Goal: Navigation & Orientation: Find specific page/section

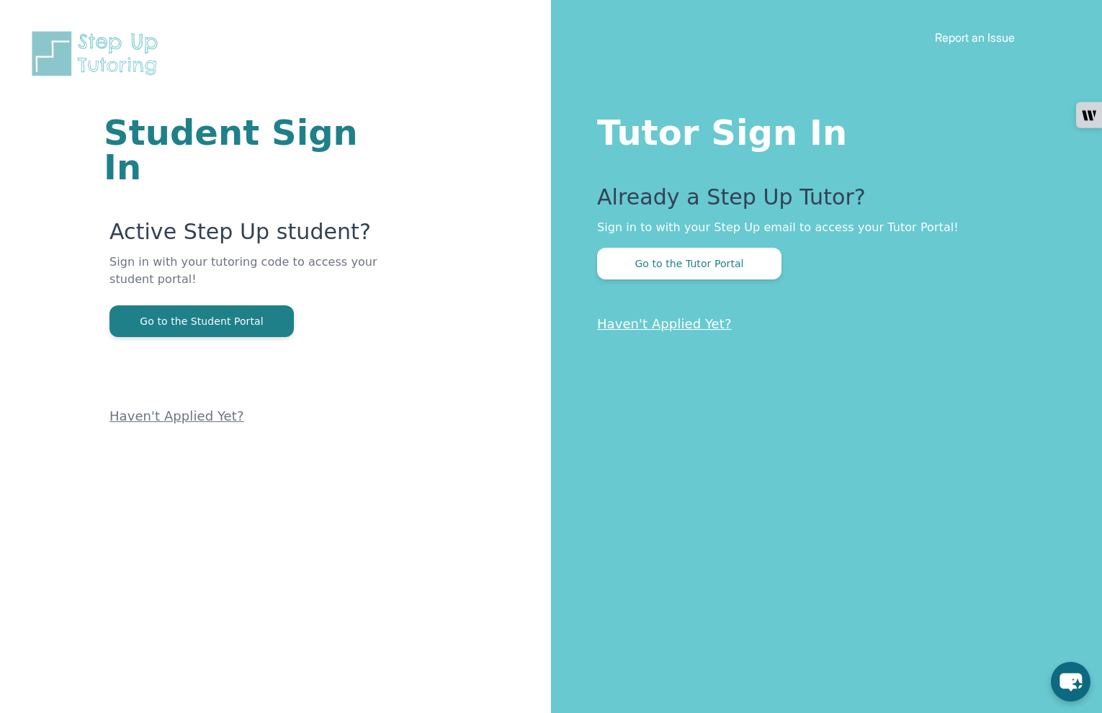
click at [754, 254] on button "Go to the Tutor Portal" at bounding box center [689, 264] width 184 height 32
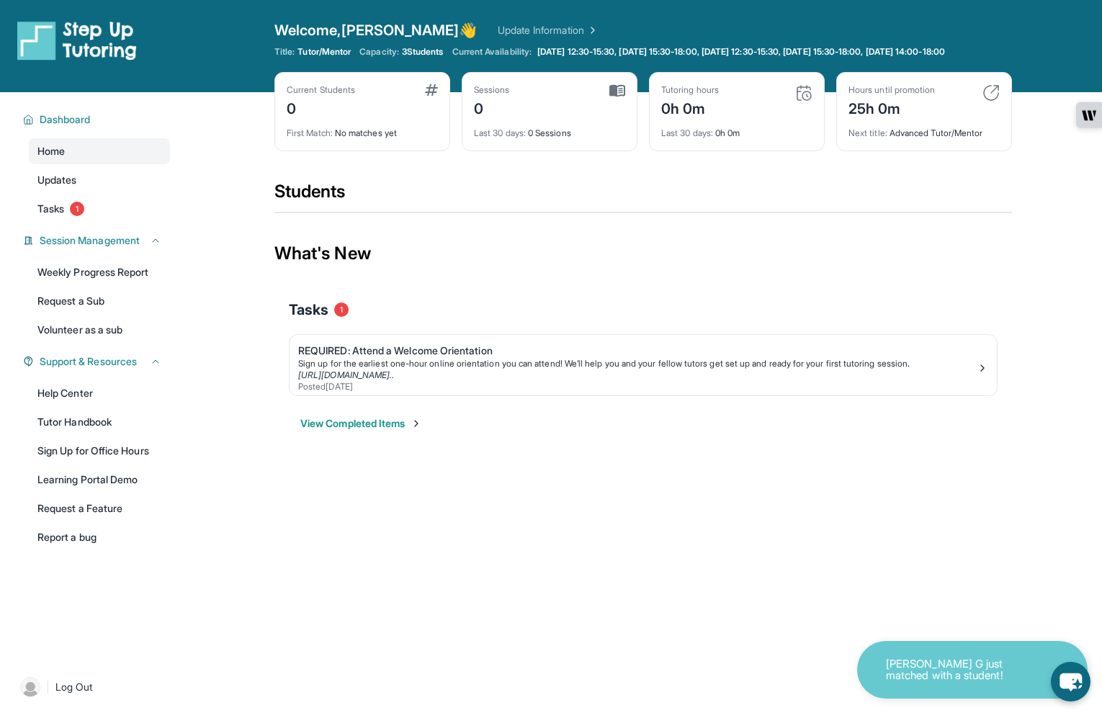
click at [964, 671] on p "[PERSON_NAME] G just matched with a student!" at bounding box center [958, 670] width 144 height 24
drag, startPoint x: 989, startPoint y: 670, endPoint x: 858, endPoint y: 650, distance: 132.6
click at [858, 650] on div "[PERSON_NAME] G just matched with a student!" at bounding box center [972, 670] width 230 height 58
drag, startPoint x: 858, startPoint y: 650, endPoint x: 753, endPoint y: 565, distance: 135.2
click at [753, 565] on div "Open sidebar Welcome, [PERSON_NAME] 👋 Update Information Title: Tutor/Mentor Ca…" at bounding box center [551, 356] width 1102 height 713
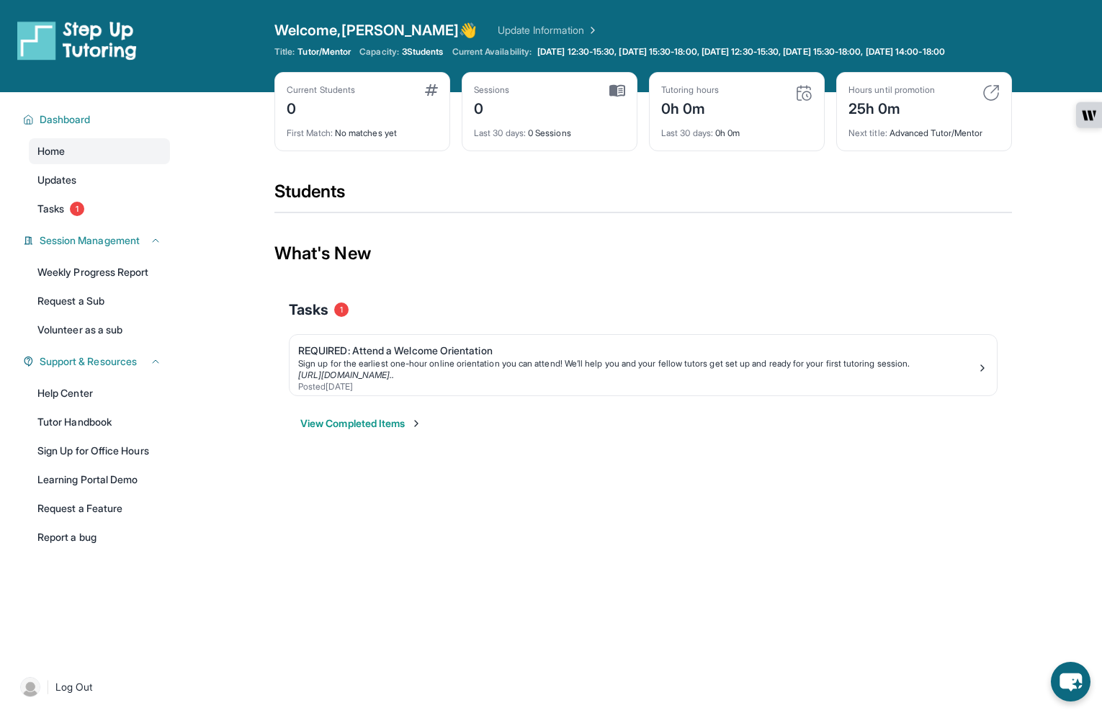
click at [407, 431] on button "View Completed Items" at bounding box center [361, 423] width 122 height 14
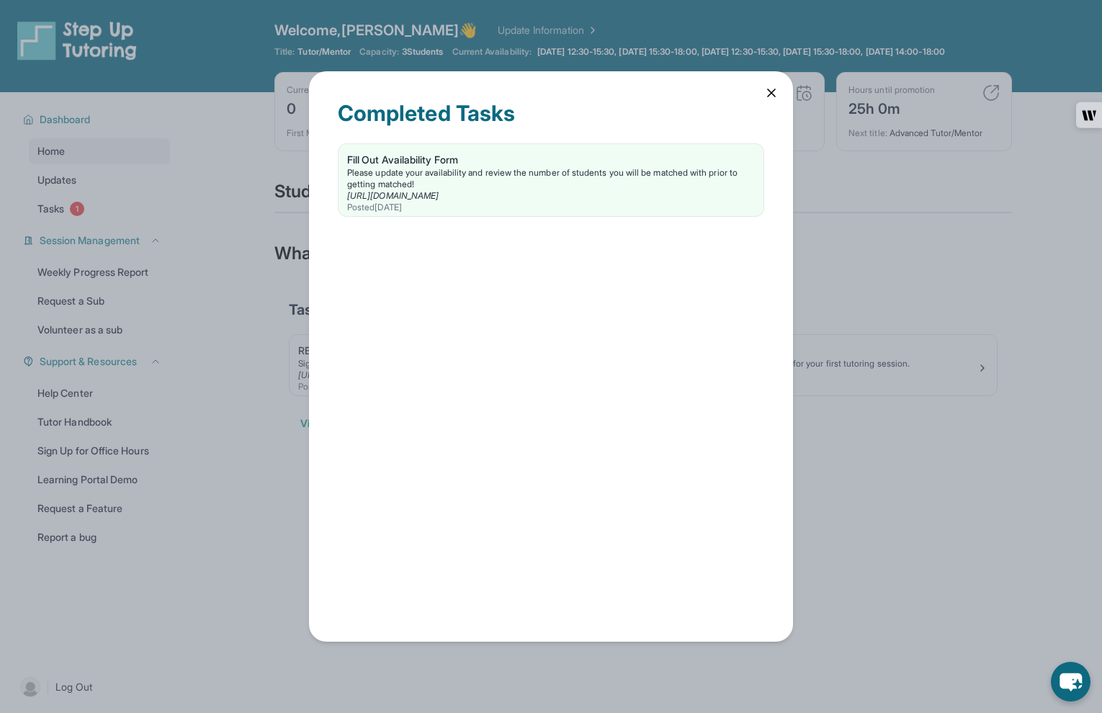
click at [541, 173] on div "Please update your availability and review the number of students you will be m…" at bounding box center [551, 178] width 408 height 23
click at [772, 97] on icon at bounding box center [771, 93] width 14 height 14
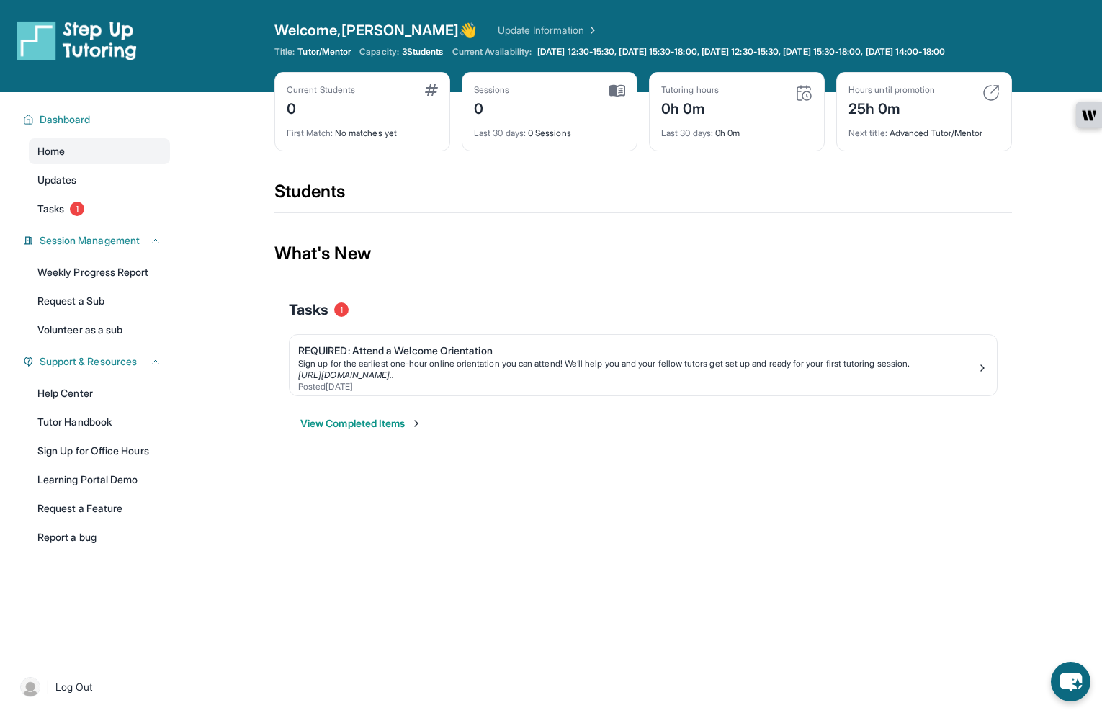
click at [92, 406] on link "Help Center" at bounding box center [99, 393] width 141 height 26
click at [363, 107] on div "Current Students 0" at bounding box center [362, 101] width 151 height 35
drag, startPoint x: 308, startPoint y: 147, endPoint x: 423, endPoint y: 145, distance: 115.2
click at [423, 139] on div "First Match : No matches yet" at bounding box center [362, 129] width 151 height 20
click at [85, 127] on span "Dashboard" at bounding box center [65, 119] width 51 height 14
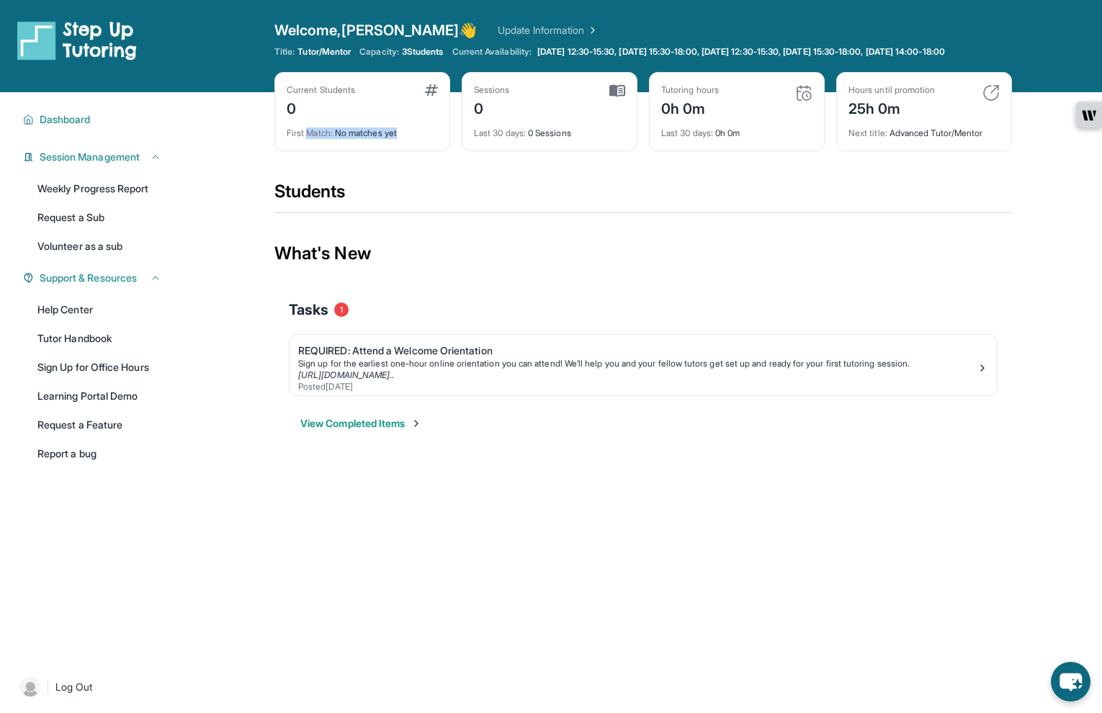
click at [85, 127] on span "Dashboard" at bounding box center [65, 119] width 51 height 14
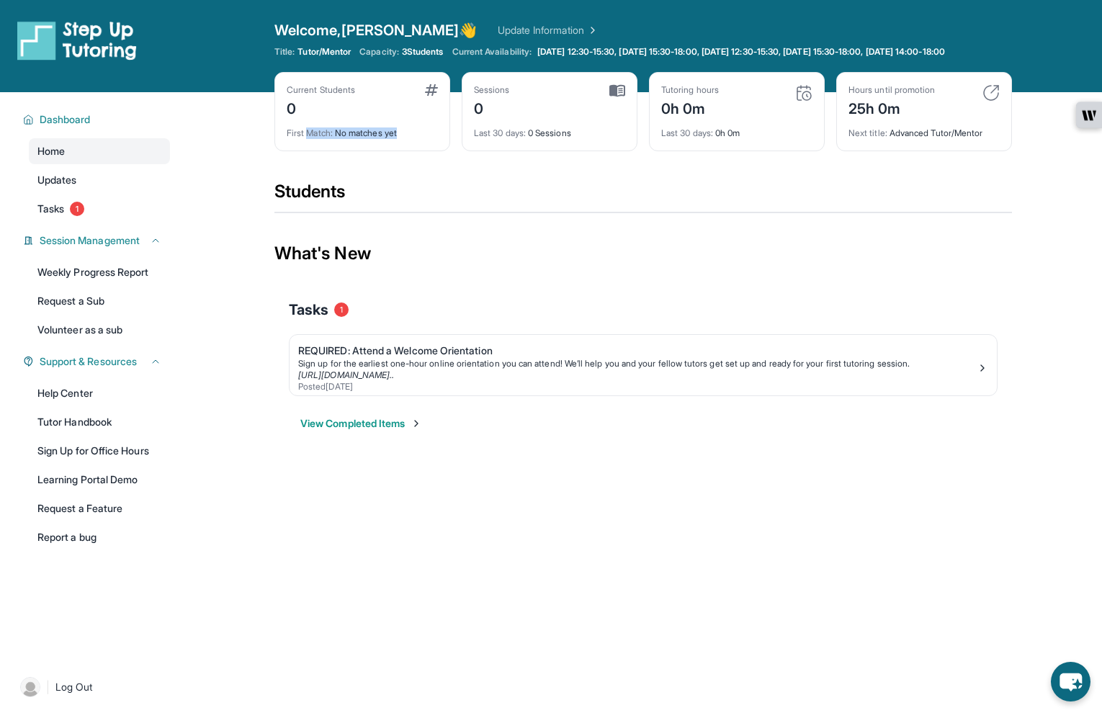
click at [76, 187] on span "Updates" at bounding box center [57, 180] width 40 height 14
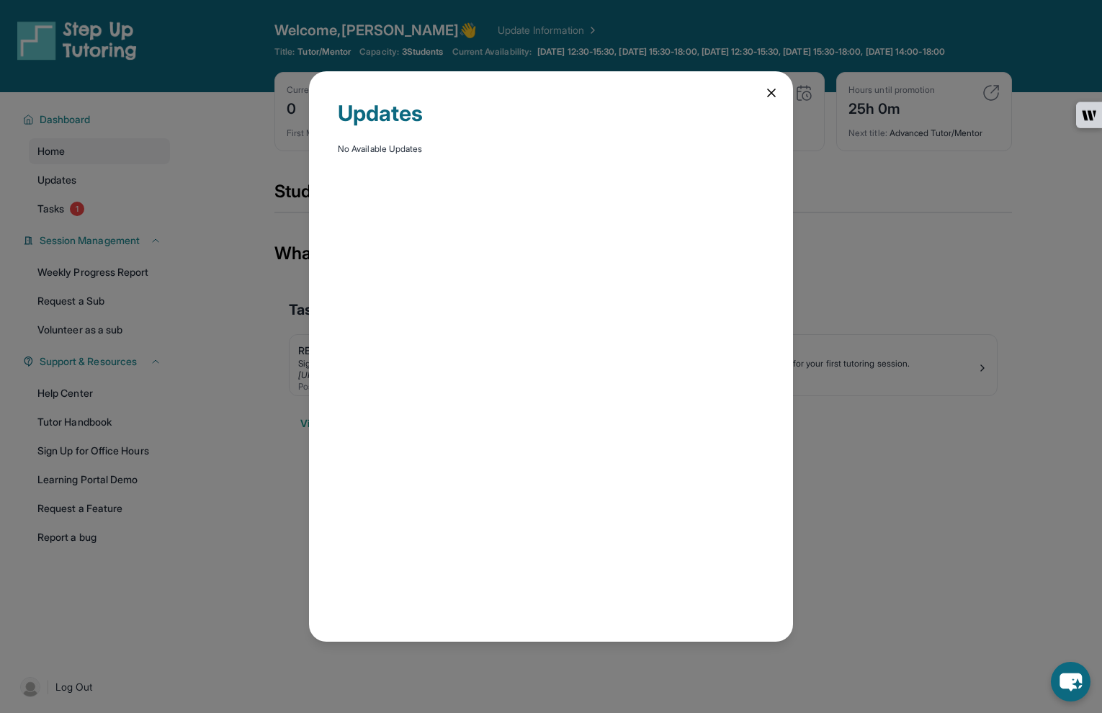
click at [761, 95] on div "Updates No Available Updates" at bounding box center [551, 356] width 484 height 570
click at [767, 94] on icon at bounding box center [771, 93] width 14 height 14
